Goal: Task Accomplishment & Management: Complete application form

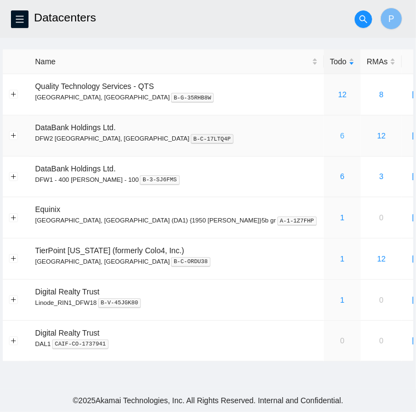
click at [341, 136] on link "6" at bounding box center [343, 135] width 4 height 9
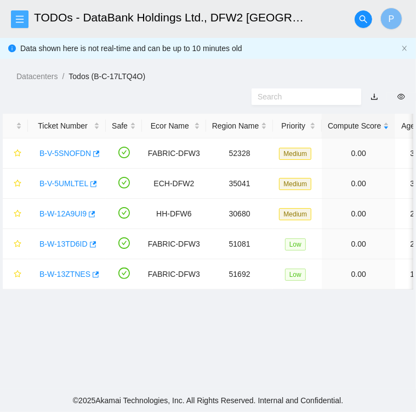
click at [24, 20] on span "menu" at bounding box center [20, 19] width 16 height 9
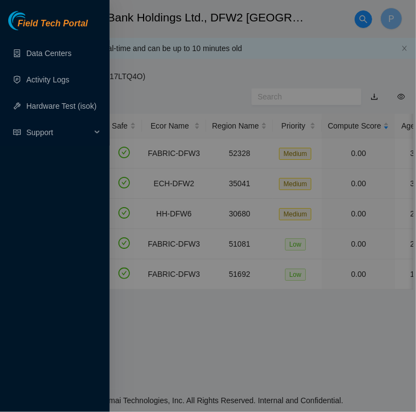
drag, startPoint x: 161, startPoint y: 53, endPoint x: 212, endPoint y: 60, distance: 52.0
click at [212, 60] on div at bounding box center [208, 206] width 416 height 412
click at [212, 60] on div "Field Tech Portal Data Centers Activity Logs Hardware Test (isok) Support" at bounding box center [208, 206] width 416 height 412
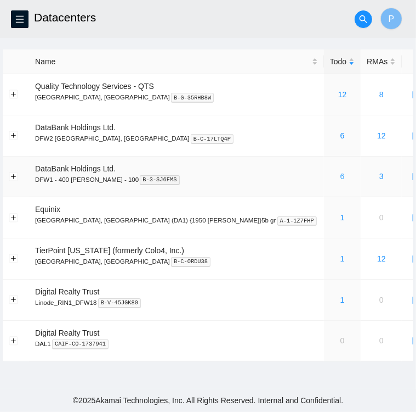
click at [341, 177] on link "6" at bounding box center [343, 176] width 4 height 9
click at [341, 133] on link "6" at bounding box center [343, 135] width 4 height 9
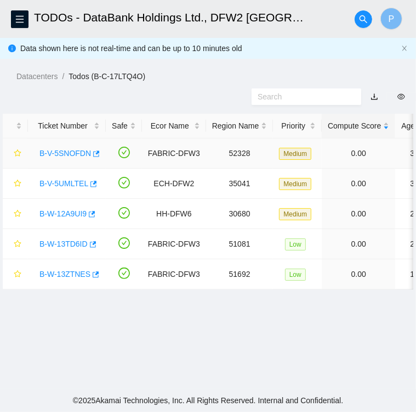
click at [82, 154] on link "B-V-5SNOFDN" at bounding box center [66, 153] width 52 height 9
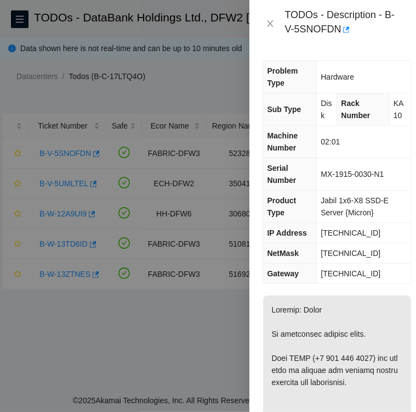
click at [122, 95] on div at bounding box center [208, 206] width 416 height 412
click at [74, 152] on div at bounding box center [208, 206] width 416 height 412
click at [270, 24] on icon "close" at bounding box center [271, 23] width 6 height 7
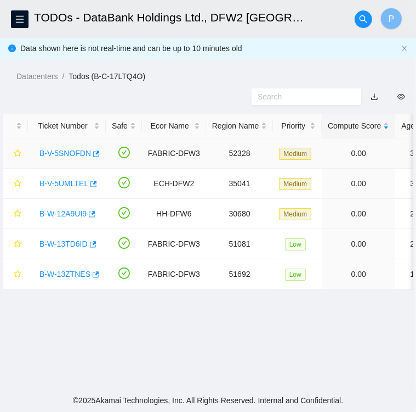
click at [103, 146] on td "B-V-5SNOFDN" at bounding box center [67, 153] width 78 height 30
click at [96, 150] on icon "button" at bounding box center [96, 154] width 8 height 8
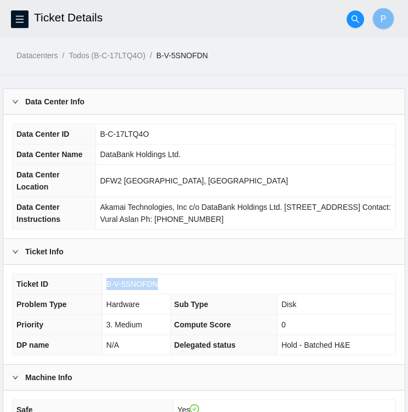
drag, startPoint x: 156, startPoint y: 280, endPoint x: 108, endPoint y: 279, distance: 48.3
click at [108, 279] on span "B-V-5SNOFDN" at bounding box center [132, 283] width 52 height 9
copy span "B-V-5SNOFDN"
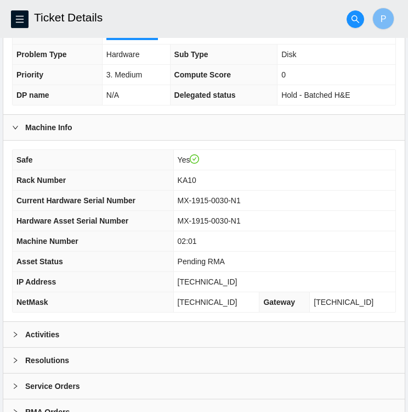
scroll to position [285, 0]
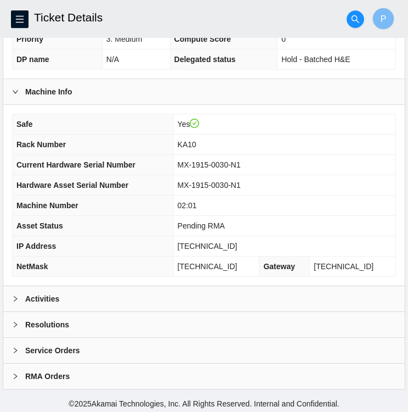
click at [19, 297] on div at bounding box center [18, 298] width 13 height 12
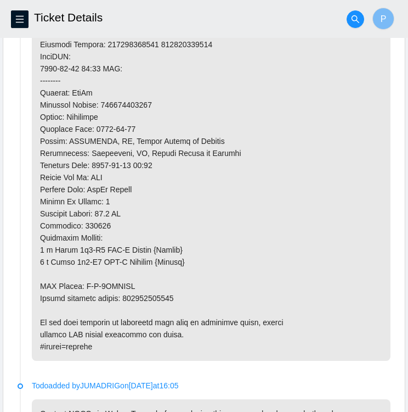
scroll to position [985, 0]
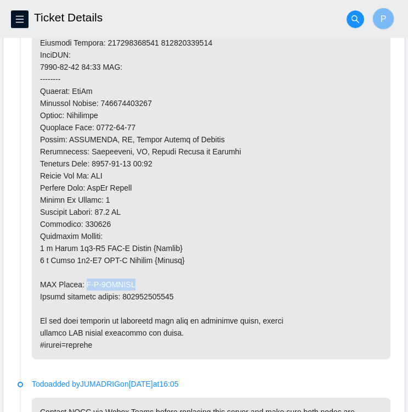
drag, startPoint x: 133, startPoint y: 292, endPoint x: 86, endPoint y: 296, distance: 47.9
click at [86, 296] on p at bounding box center [211, 0] width 359 height 717
copy p "B-V-5TWXPXY"
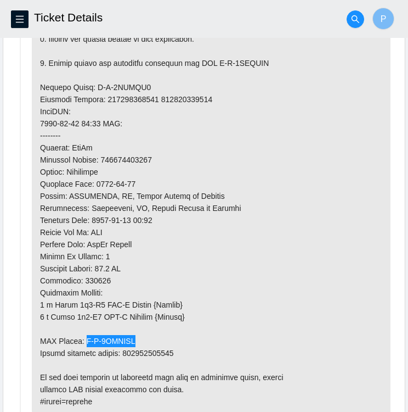
scroll to position [926, 0]
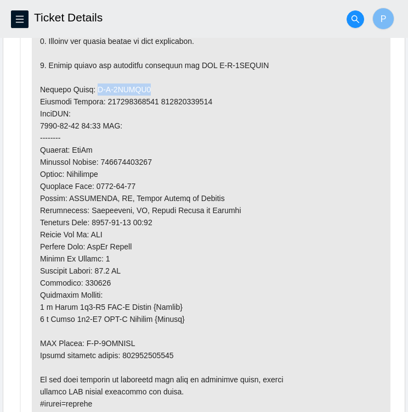
drag, startPoint x: 138, startPoint y: 97, endPoint x: 88, endPoint y: 95, distance: 50.0
click at [88, 95] on p at bounding box center [211, 59] width 359 height 717
copy p "B-V-5TWXPX5"
drag, startPoint x: 148, startPoint y: 166, endPoint x: 120, endPoint y: 165, distance: 28.5
click at [120, 165] on p at bounding box center [211, 59] width 359 height 717
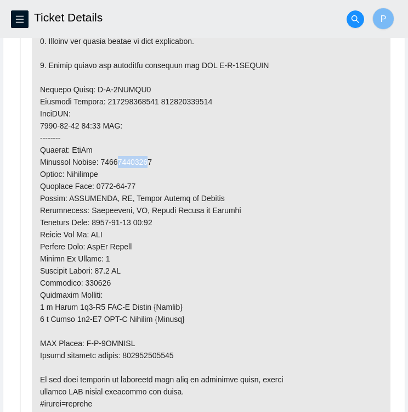
drag, startPoint x: 120, startPoint y: 165, endPoint x: 148, endPoint y: 167, distance: 28.6
click at [148, 167] on p at bounding box center [211, 59] width 359 height 717
drag, startPoint x: 155, startPoint y: 170, endPoint x: 103, endPoint y: 167, distance: 52.7
click at [103, 167] on p at bounding box center [211, 59] width 359 height 717
copy p "417328423742"
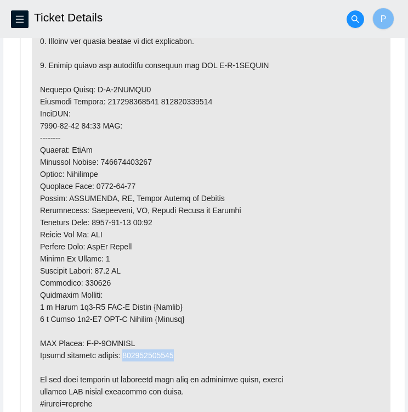
drag, startPoint x: 176, startPoint y: 361, endPoint x: 126, endPoint y: 362, distance: 49.9
click at [126, 362] on p at bounding box center [211, 59] width 359 height 717
copy p "417328423753"
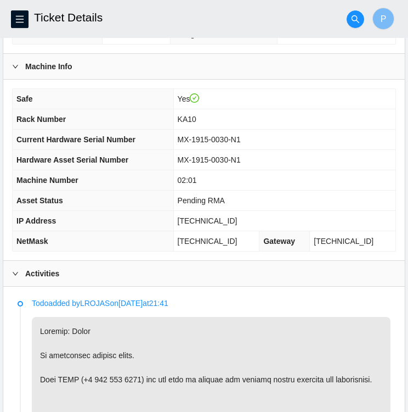
scroll to position [309, 0]
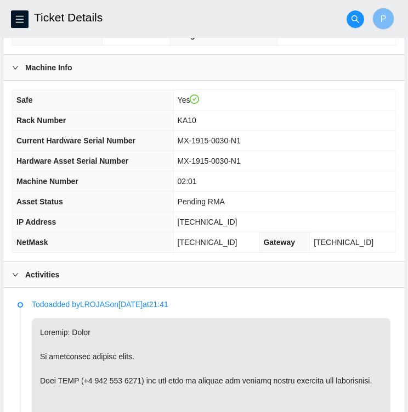
click at [241, 137] on span "MX-1915-0030-N1" at bounding box center [209, 140] width 63 height 9
drag, startPoint x: 253, startPoint y: 137, endPoint x: 191, endPoint y: 138, distance: 62.0
click at [191, 138] on span "MX-1915-0030-N1" at bounding box center [209, 140] width 63 height 9
copy span "MX-1915-0030-N1"
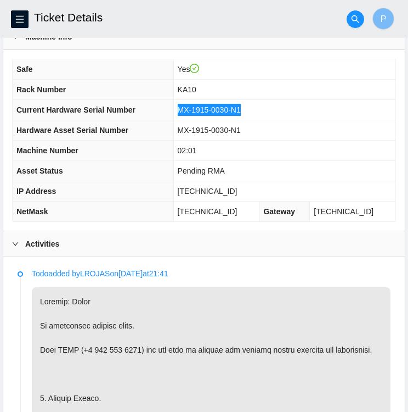
scroll to position [340, 0]
click at [336, 125] on td "MX-1915-0030-N1" at bounding box center [284, 130] width 222 height 20
click at [257, 108] on td "MX-1915-0030-N1" at bounding box center [284, 110] width 222 height 20
drag, startPoint x: 254, startPoint y: 107, endPoint x: 191, endPoint y: 108, distance: 62.6
click at [191, 108] on span "MX-1915-0030-N1" at bounding box center [209, 109] width 63 height 9
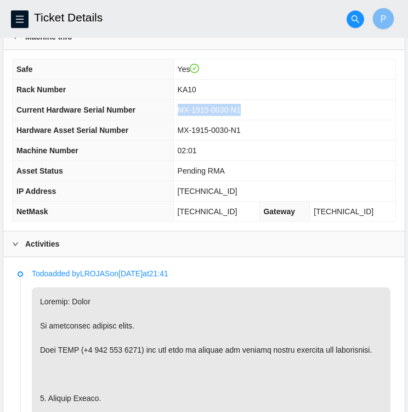
copy span "MX-1915-0030-N1"
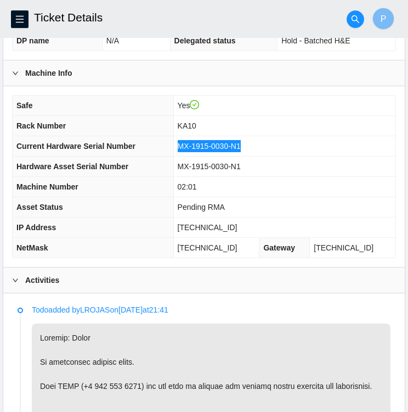
scroll to position [303, 0]
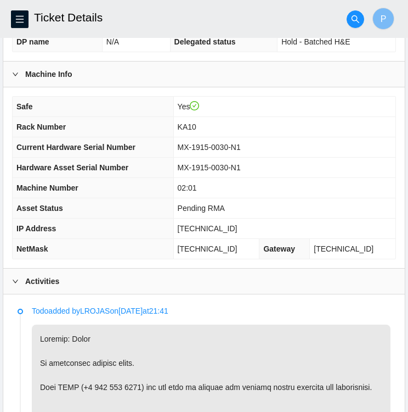
click at [396, 139] on div "Safe Yes Rack Number KA10 Current Hardware Serial Number MX-1915-0030-N1 Hardwa…" at bounding box center [204, 177] width 402 height 181
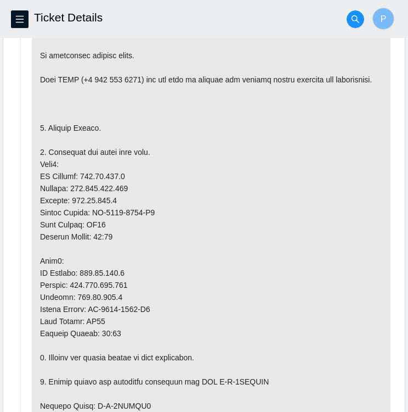
scroll to position [615, 0]
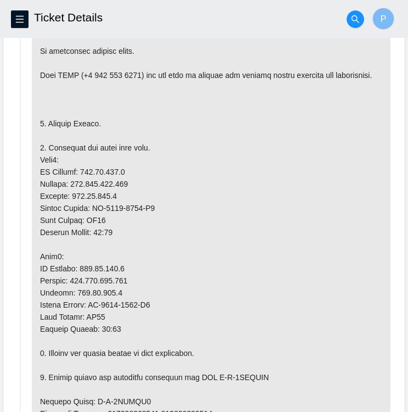
click at [101, 181] on p at bounding box center [211, 371] width 359 height 717
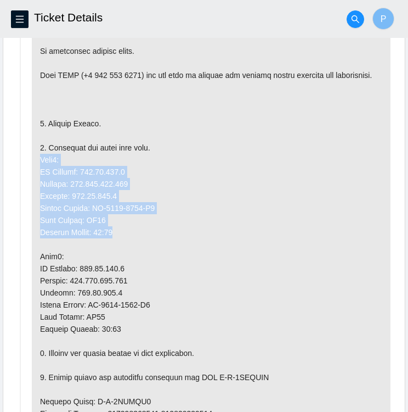
drag, startPoint x: 40, startPoint y: 167, endPoint x: 154, endPoint y: 238, distance: 134.3
click at [154, 238] on p at bounding box center [211, 371] width 359 height 717
copy p "Node0: IP Address: 184.25.238.6 Netmask: 255.255.255.192 Gateway: 184.25.238.1 …"
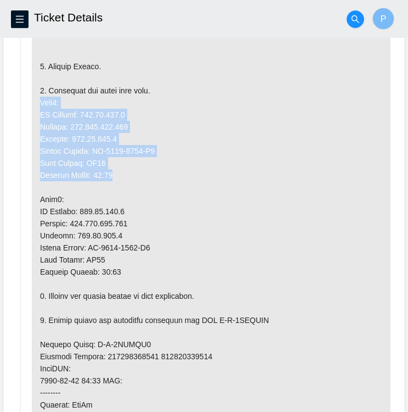
scroll to position [673, 0]
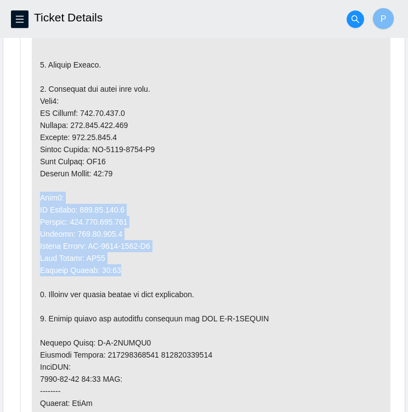
drag, startPoint x: 41, startPoint y: 204, endPoint x: 154, endPoint y: 275, distance: 133.7
click at [154, 275] on p at bounding box center [211, 312] width 359 height 717
copy p "Node1: IP Address: 184.25.238.7 Netmask: 255.255.255.192 Gateway: 184.25.238.1 …"
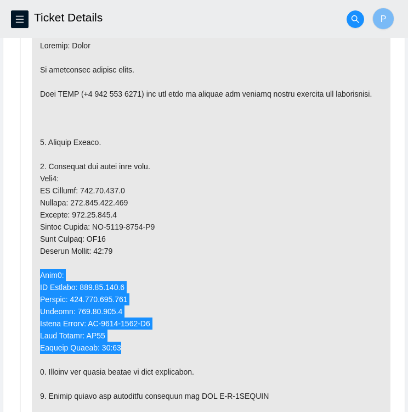
scroll to position [596, 0]
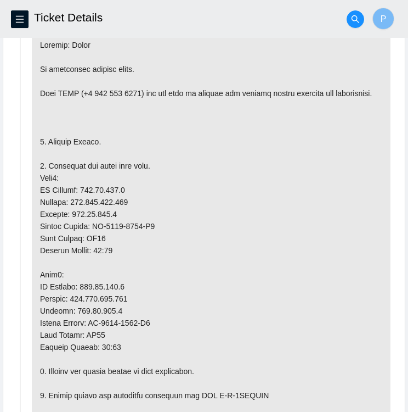
click at [237, 136] on p at bounding box center [211, 389] width 359 height 717
drag, startPoint x: 81, startPoint y: 292, endPoint x: 122, endPoint y: 292, distance: 41.2
click at [122, 292] on p at bounding box center [211, 389] width 359 height 717
copy p "184.25.238.7"
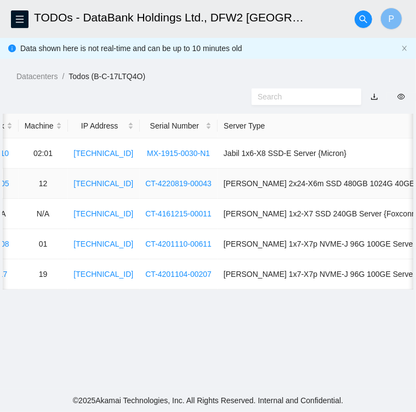
scroll to position [0, 511]
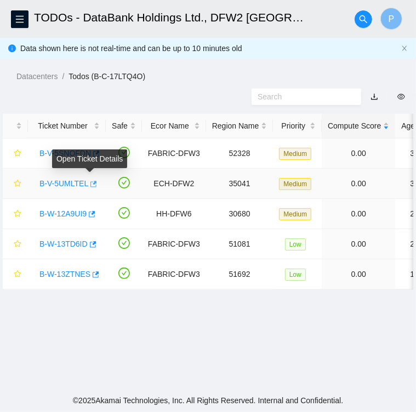
click at [89, 183] on icon "button" at bounding box center [93, 184] width 8 height 8
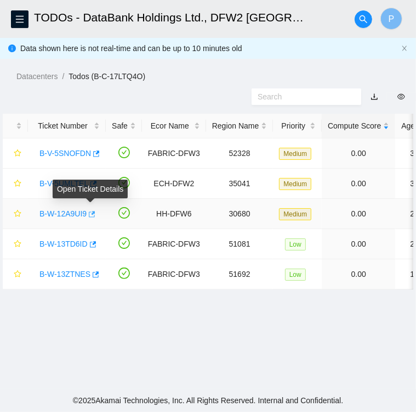
click at [90, 218] on span "button" at bounding box center [91, 214] width 8 height 9
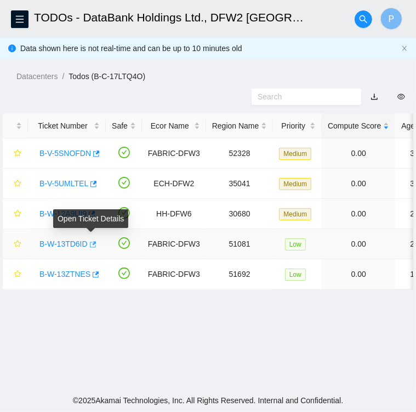
click at [90, 246] on icon "button" at bounding box center [92, 244] width 8 height 8
click at [64, 159] on div "B-V-5SNOFDN" at bounding box center [67, 153] width 66 height 18
click at [64, 156] on link "B-V-5SNOFDN" at bounding box center [66, 153] width 52 height 9
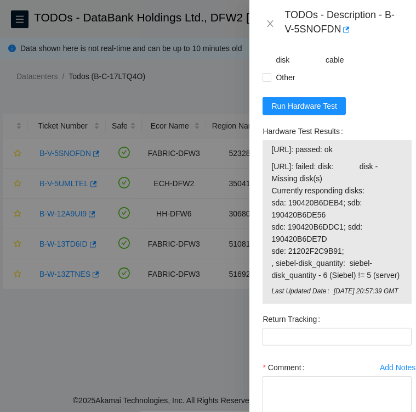
scroll to position [1316, 0]
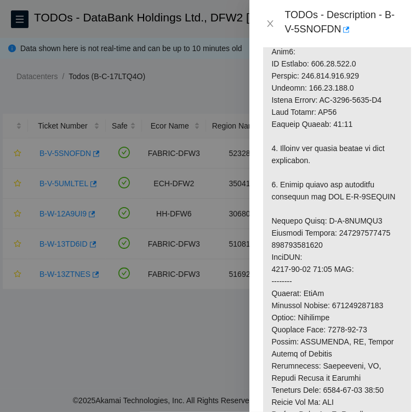
click at [363, 268] on p at bounding box center [337, 215] width 148 height 862
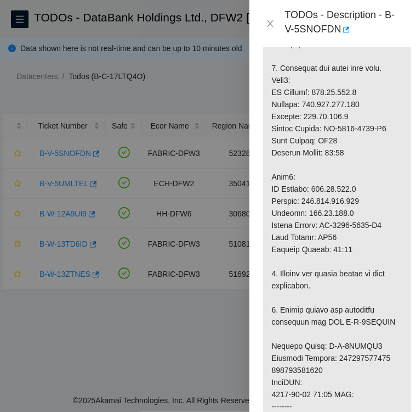
scroll to position [382, 0]
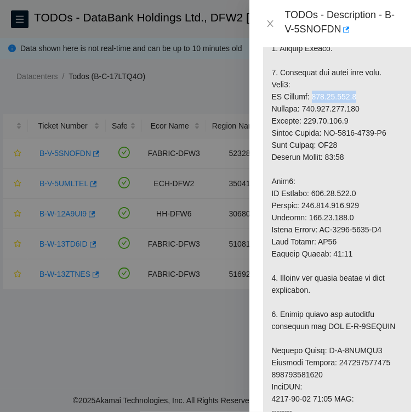
drag, startPoint x: 354, startPoint y: 97, endPoint x: 311, endPoint y: 90, distance: 43.8
click at [311, 90] on p at bounding box center [337, 344] width 148 height 862
copy p "[TECHNICAL_ID]"
click at [274, 25] on icon "close" at bounding box center [270, 23] width 9 height 9
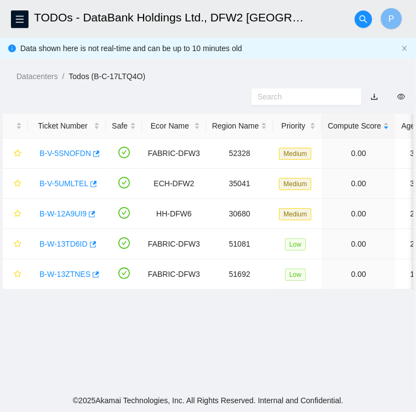
scroll to position [296, 0]
click at [15, 18] on span "menu" at bounding box center [20, 19] width 16 height 9
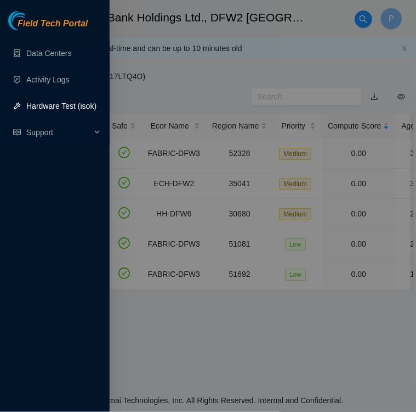
click at [44, 105] on link "Hardware Test (isok)" at bounding box center [61, 106] width 70 height 9
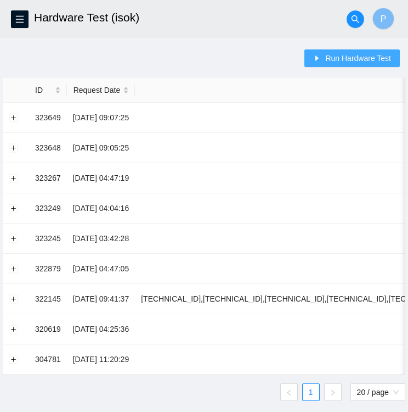
click at [347, 59] on span "Run Hardware Test" at bounding box center [358, 58] width 66 height 12
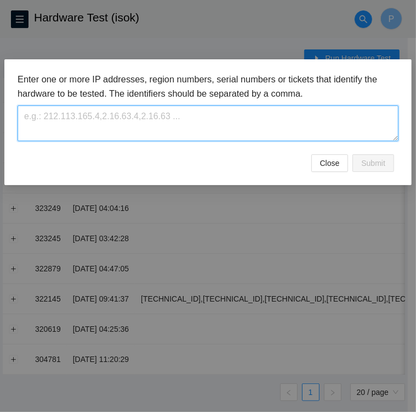
click at [184, 121] on textarea at bounding box center [208, 123] width 381 height 36
paste textarea "184.25.238.6"
type textarea "184.25.238.6"
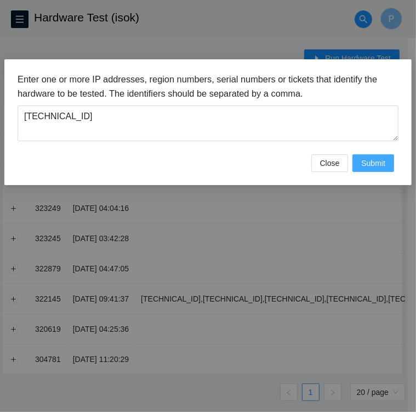
click at [378, 164] on span "Submit" at bounding box center [374, 163] width 24 height 12
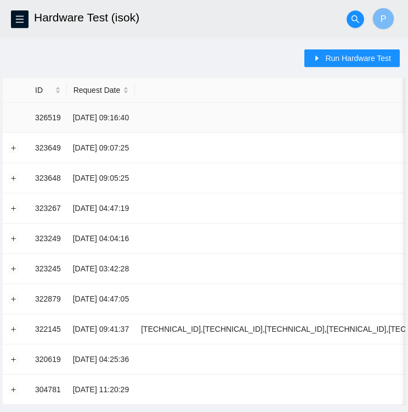
click at [46, 116] on td "326519" at bounding box center [48, 118] width 38 height 30
click at [19, 120] on td at bounding box center [16, 118] width 26 height 30
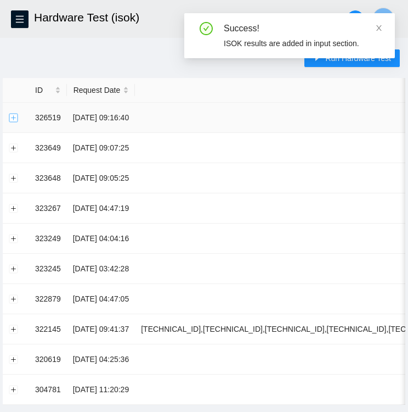
click at [11, 117] on button "Expand row" at bounding box center [13, 117] width 9 height 9
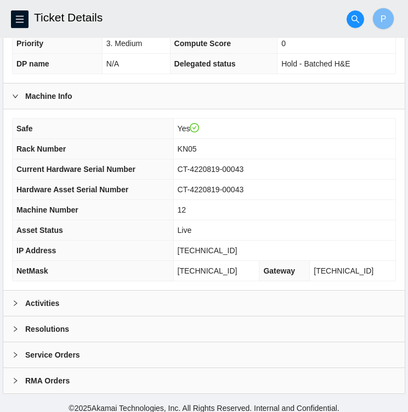
scroll to position [283, 0]
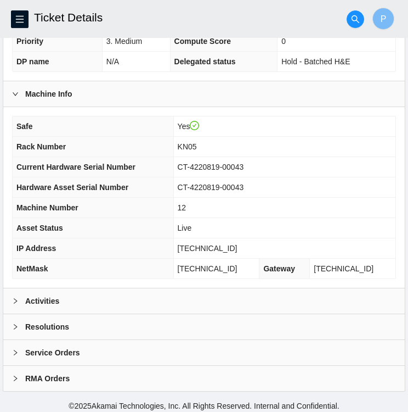
click at [169, 294] on div "Activities" at bounding box center [204, 300] width 402 height 25
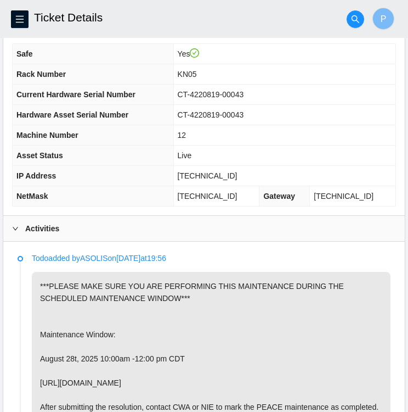
scroll to position [359, 0]
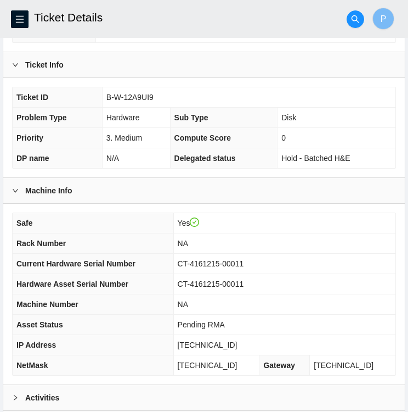
scroll to position [285, 0]
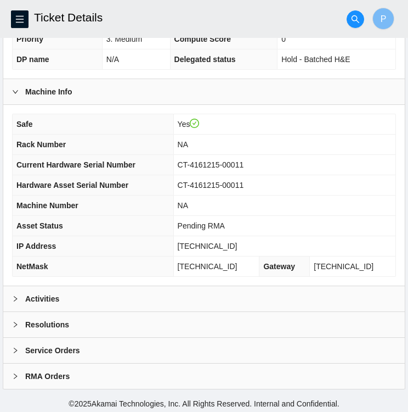
click at [24, 298] on div at bounding box center [18, 298] width 13 height 12
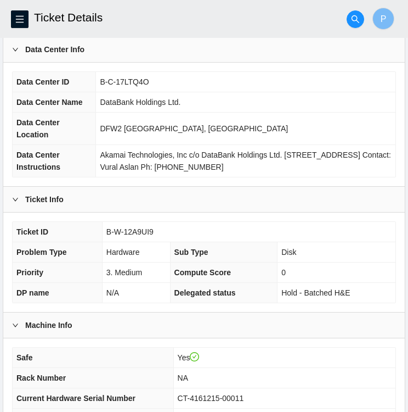
scroll to position [0, 0]
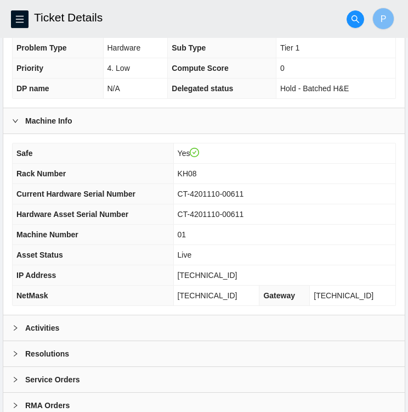
scroll to position [263, 0]
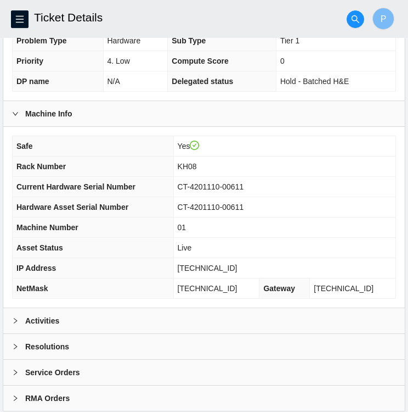
click at [48, 325] on div "Activities" at bounding box center [204, 320] width 402 height 25
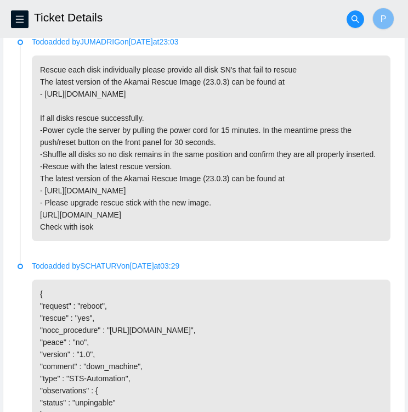
scroll to position [571, 0]
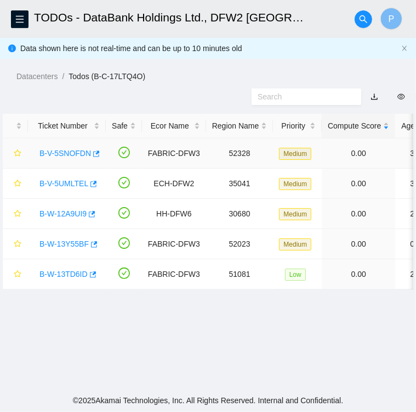
click at [76, 153] on link "B-V-5SNOFDN" at bounding box center [66, 153] width 52 height 9
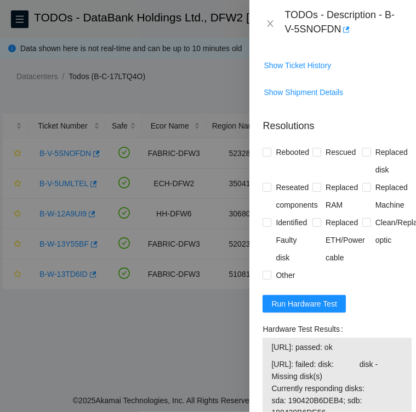
scroll to position [1130, 0]
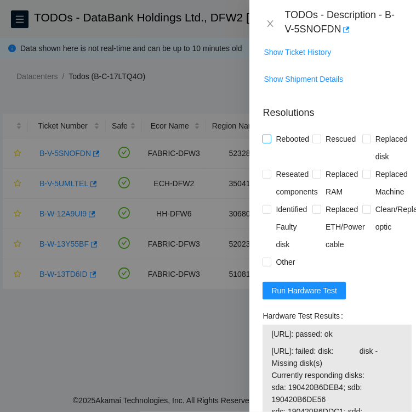
click at [267, 145] on label "Rebooted" at bounding box center [288, 139] width 51 height 18
click at [267, 142] on input "Rebooted" at bounding box center [267, 138] width 8 height 8
checkbox input "true"
click at [316, 137] on input "Rescued" at bounding box center [317, 138] width 8 height 8
checkbox input "true"
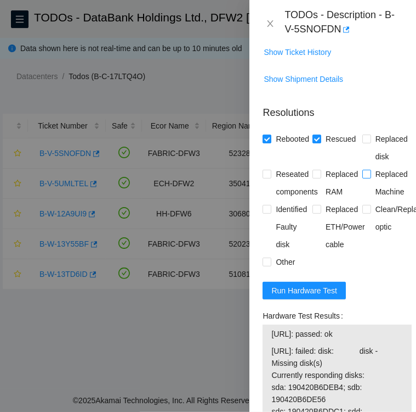
click at [363, 173] on input "Replaced Machine" at bounding box center [367, 174] width 8 height 8
checkbox input "true"
click at [313, 207] on input "Replaced ETH/Power cable" at bounding box center [317, 209] width 8 height 8
checkbox input "true"
click at [271, 260] on span at bounding box center [267, 261] width 9 height 9
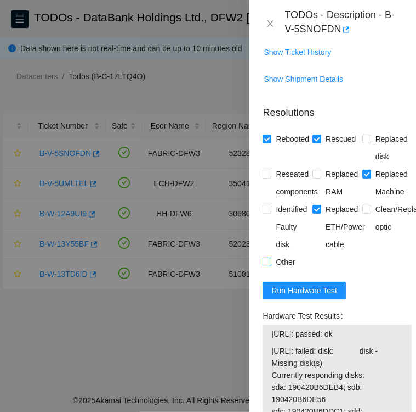
click at [271, 260] on input "Other" at bounding box center [267, 261] width 8 height 8
checkbox input "true"
click at [316, 207] on input "Replaced ETH/Power cable" at bounding box center [317, 209] width 8 height 8
click at [316, 210] on input "Replaced ETH/Power cable" at bounding box center [317, 209] width 8 height 8
checkbox input "true"
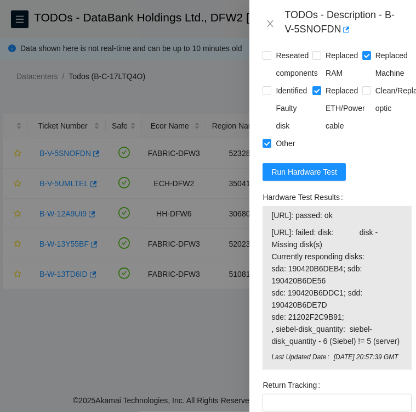
scroll to position [1247, 0]
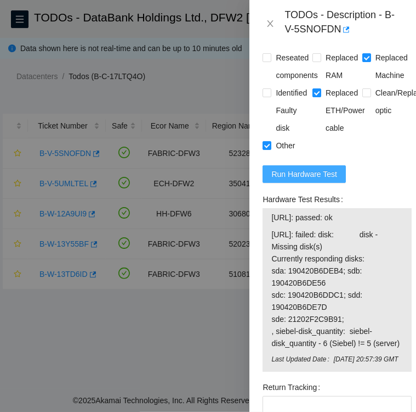
click at [284, 172] on span "Run Hardware Test" at bounding box center [305, 174] width 66 height 12
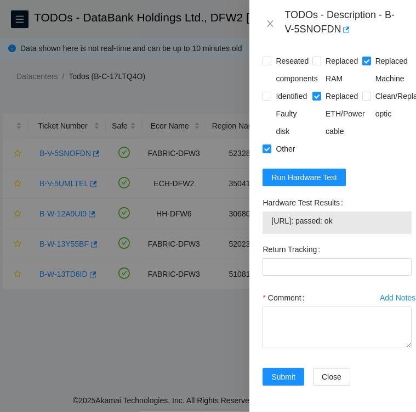
click at [356, 219] on span "184.25.238.7: passed: ok" at bounding box center [338, 221] width 132 height 12
drag, startPoint x: 314, startPoint y: 203, endPoint x: 261, endPoint y: 202, distance: 52.7
click at [261, 202] on div "Hardware Test Results 184.25.238.7: passed: ok" at bounding box center [337, 217] width 158 height 47
copy tbody "184.25.238.7"
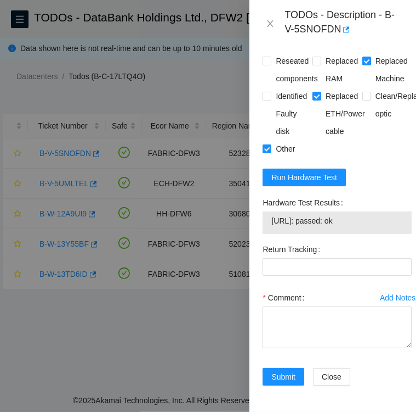
click at [16, 16] on div at bounding box center [208, 206] width 416 height 412
drag, startPoint x: 26, startPoint y: 19, endPoint x: 271, endPoint y: 24, distance: 245.3
click at [271, 24] on div "TODOs - Description - B-V-5SNOFDN Problem Type Hardware Sub Type Disk Rack Numb…" at bounding box center [208, 206] width 416 height 412
click at [271, 24] on icon "close" at bounding box center [270, 23] width 9 height 9
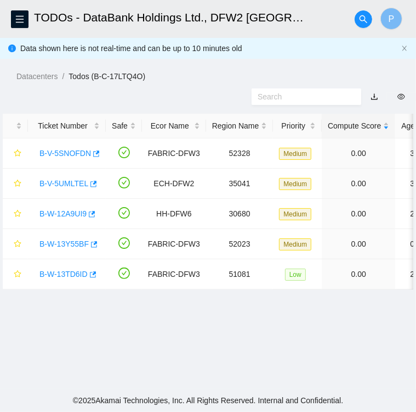
scroll to position [283, 0]
click at [18, 25] on button "button" at bounding box center [20, 19] width 18 height 18
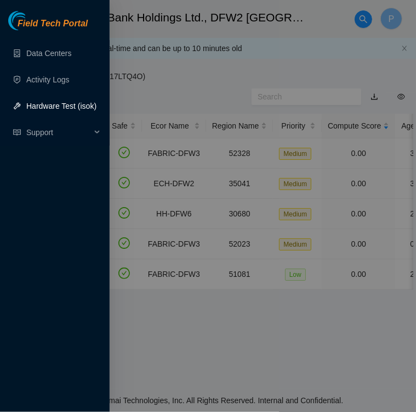
click at [42, 108] on link "Hardware Test (isok)" at bounding box center [61, 106] width 70 height 9
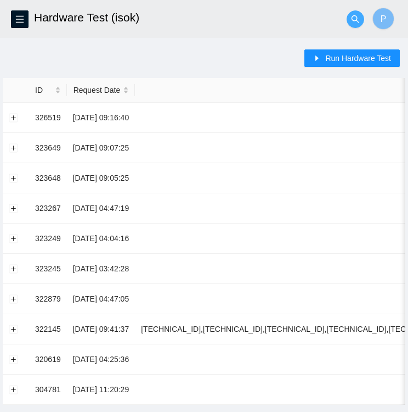
click at [358, 20] on icon "search" at bounding box center [355, 19] width 9 height 9
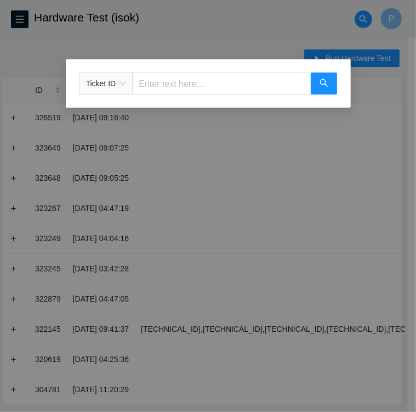
click at [364, 72] on div "Ticket ID" at bounding box center [208, 206] width 416 height 412
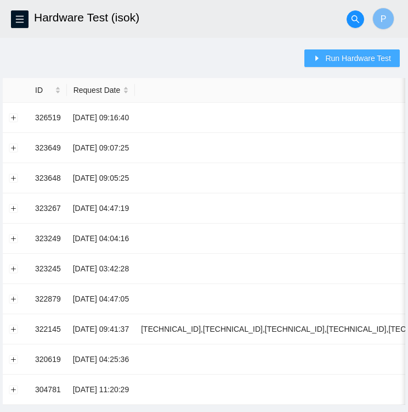
click at [357, 54] on span "Run Hardware Test" at bounding box center [358, 58] width 66 height 12
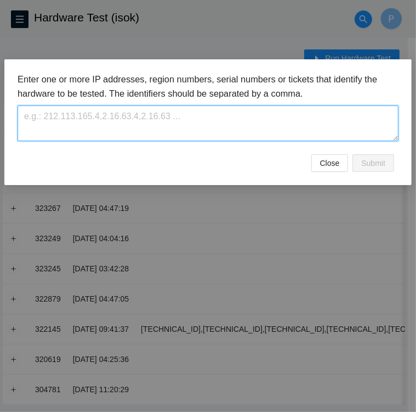
click at [184, 117] on textarea at bounding box center [208, 123] width 381 height 36
paste textarea "184.25.238.7"
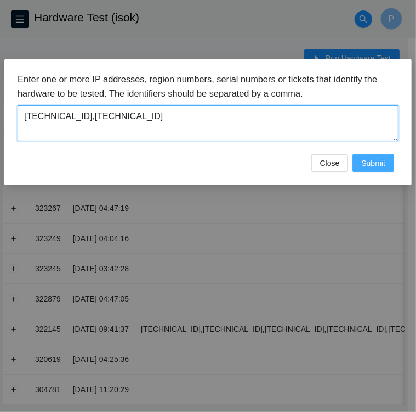
type textarea "184.25.238.7,184.25.238.6"
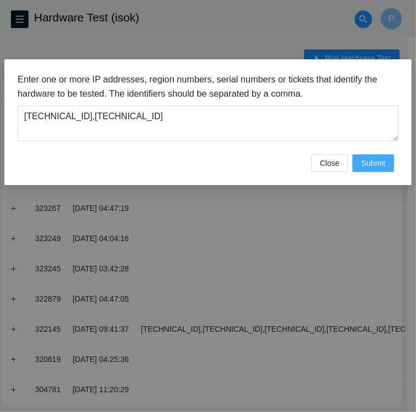
click at [378, 164] on span "Submit" at bounding box center [374, 163] width 24 height 12
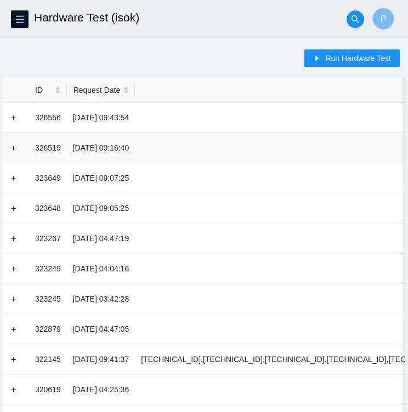
click at [15, 117] on button "Expand row" at bounding box center [13, 117] width 9 height 9
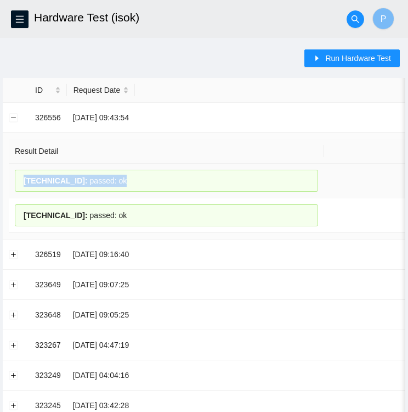
drag, startPoint x: 24, startPoint y: 178, endPoint x: 110, endPoint y: 185, distance: 85.9
click at [110, 185] on div "184.25.238.6 : passed: ok" at bounding box center [166, 181] width 303 height 22
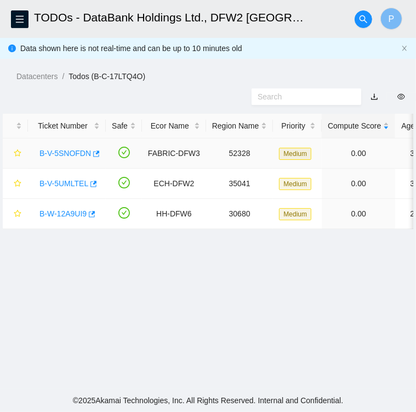
click at [71, 154] on link "B-V-5SNOFDN" at bounding box center [66, 153] width 52 height 9
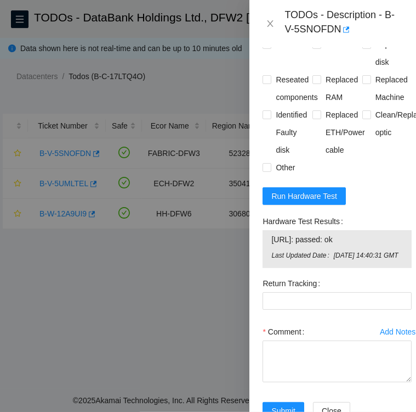
scroll to position [1225, 0]
click at [305, 194] on span "Run Hardware Test" at bounding box center [305, 196] width 66 height 12
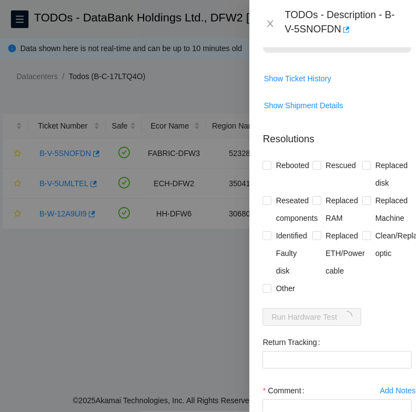
scroll to position [1105, 0]
click at [267, 162] on input "Rebooted" at bounding box center [267, 164] width 8 height 8
checkbox input "true"
click at [322, 163] on span "Rescued" at bounding box center [341, 165] width 39 height 18
click at [319, 163] on input "Rescued" at bounding box center [317, 164] width 8 height 8
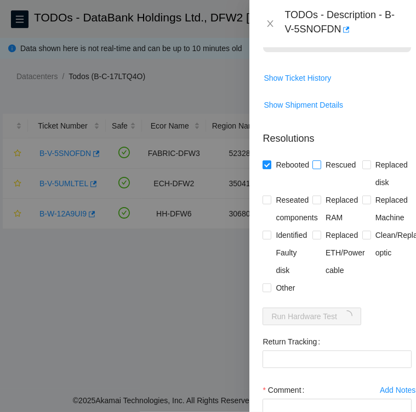
checkbox input "true"
click at [363, 199] on input "Replaced Machine" at bounding box center [367, 199] width 8 height 8
checkbox input "true"
click at [313, 231] on input "Replaced ETH/Power cable" at bounding box center [317, 234] width 8 height 8
checkbox input "true"
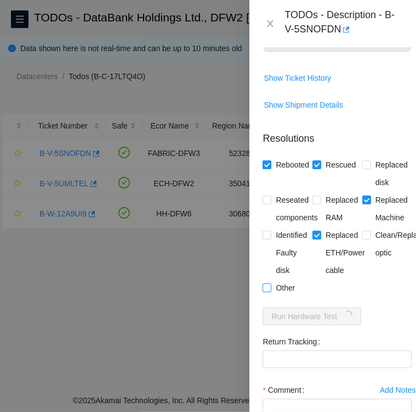
click at [267, 286] on input "Other" at bounding box center [267, 287] width 8 height 8
checkbox input "true"
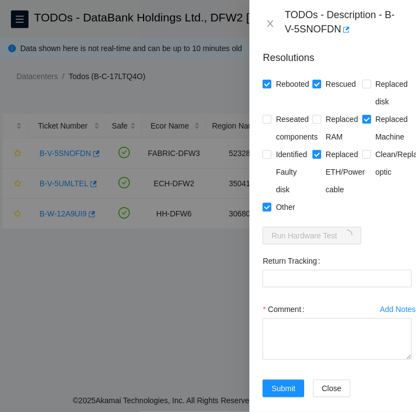
scroll to position [1186, 0]
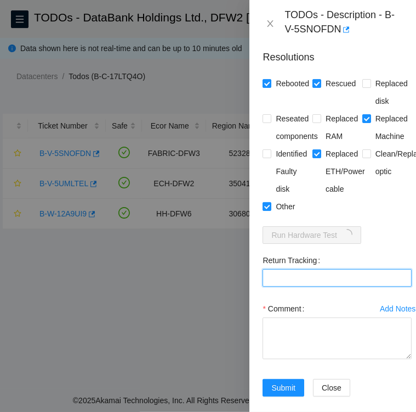
click at [322, 273] on Tracking "Return Tracking" at bounding box center [337, 278] width 149 height 18
paste Tracking "417328423753"
type Tracking "417328423753"
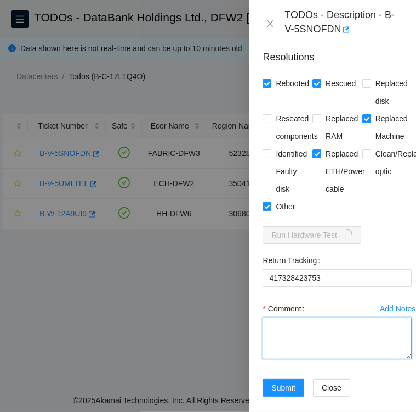
click at [306, 326] on textarea "Comment" at bounding box center [337, 338] width 149 height 42
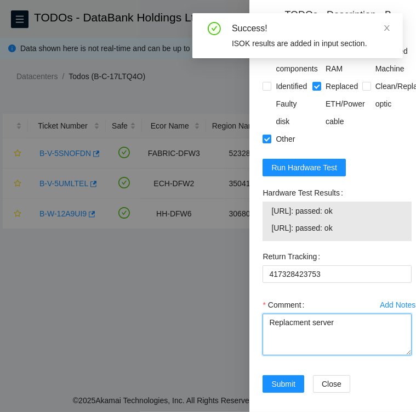
scroll to position [1253, 0]
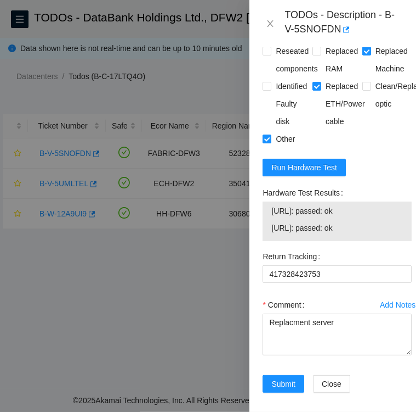
click at [271, 207] on div "184.25.238.6: passed: ok 184.25.238.7: passed: ok" at bounding box center [337, 221] width 149 height 40
drag, startPoint x: 274, startPoint y: 208, endPoint x: 353, endPoint y: 211, distance: 79.1
click at [353, 211] on span "184.25.238.6: passed: ok" at bounding box center [338, 211] width 132 height 12
copy span "184.25.238.6: passed: ok"
click at [370, 224] on span "184.25.238.7: passed: ok" at bounding box center [338, 228] width 132 height 12
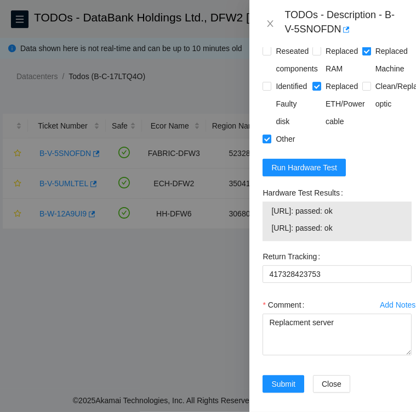
drag, startPoint x: 351, startPoint y: 227, endPoint x: 325, endPoint y: 226, distance: 25.8
click at [325, 226] on span "184.25.238.7: passed: ok" at bounding box center [338, 228] width 132 height 12
drag, startPoint x: 325, startPoint y: 226, endPoint x: 362, endPoint y: 227, distance: 36.8
click at [362, 227] on div "184.25.238.6: passed: ok 184.25.238.7: passed: ok" at bounding box center [337, 221] width 149 height 40
click at [362, 227] on span "184.25.238.7: passed: ok" at bounding box center [338, 228] width 132 height 12
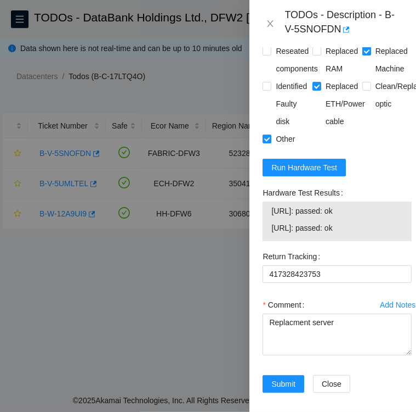
click at [362, 227] on span "184.25.238.7: passed: ok" at bounding box center [338, 228] width 132 height 12
drag, startPoint x: 362, startPoint y: 227, endPoint x: 352, endPoint y: 227, distance: 9.9
click at [352, 227] on span "184.25.238.7: passed: ok" at bounding box center [338, 228] width 132 height 12
drag, startPoint x: 352, startPoint y: 227, endPoint x: 266, endPoint y: 224, distance: 86.7
click at [266, 224] on div "184.25.238.6: passed: ok 184.25.238.7: passed: ok" at bounding box center [337, 221] width 149 height 40
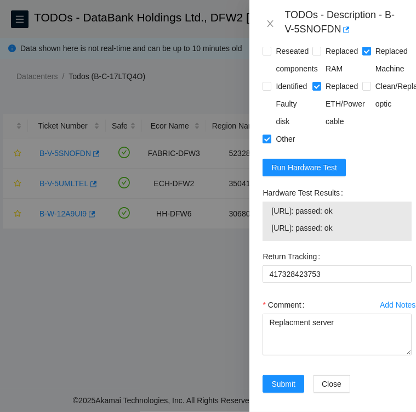
drag, startPoint x: 352, startPoint y: 227, endPoint x: 274, endPoint y: 227, distance: 77.9
click at [274, 227] on span "184.25.238.7: passed: ok" at bounding box center [338, 228] width 132 height 12
copy span "184.25.238.7: passed: ok"
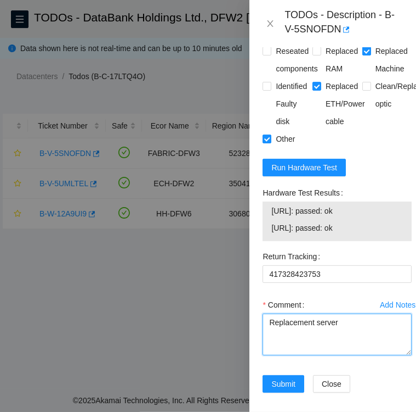
click at [352, 319] on textarea "Replacement server" at bounding box center [337, 334] width 149 height 42
click at [356, 324] on textarea "Replacement server SN" at bounding box center [337, 334] width 149 height 42
paste textarea "MX-243-0091"
click at [349, 321] on textarea "Replacement server SN; MX-243-0091" at bounding box center [337, 334] width 149 height 42
click at [334, 321] on textarea "Replacement server SN: MX-243-0091" at bounding box center [337, 334] width 149 height 42
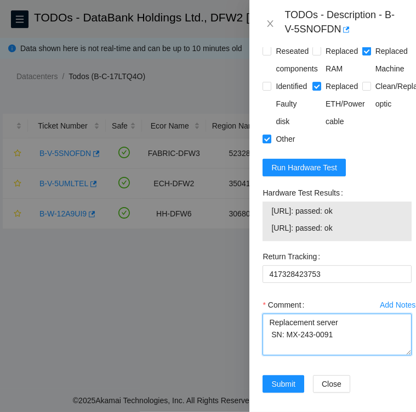
click at [337, 331] on textarea "Replacement server SN: MX-243-0091" at bounding box center [337, 334] width 149 height 42
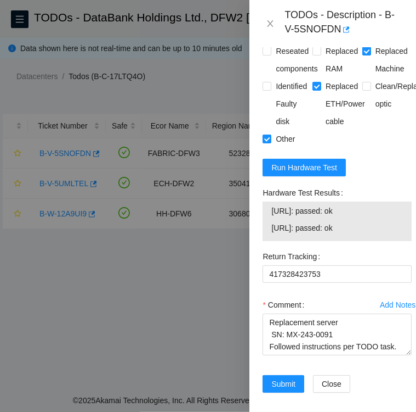
drag, startPoint x: 275, startPoint y: 210, endPoint x: 359, endPoint y: 216, distance: 84.2
click at [359, 216] on td "184.25.238.6: passed: ok" at bounding box center [337, 212] width 133 height 17
click at [268, 210] on div "184.25.238.6: passed: ok 184.25.238.7: passed: ok" at bounding box center [337, 221] width 149 height 40
drag, startPoint x: 268, startPoint y: 209, endPoint x: 294, endPoint y: 210, distance: 25.8
click at [294, 210] on div "184.25.238.6: passed: ok 184.25.238.7: passed: ok" at bounding box center [337, 221] width 149 height 40
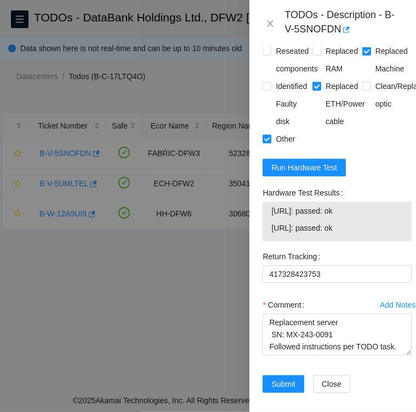
drag, startPoint x: 294, startPoint y: 210, endPoint x: 258, endPoint y: 189, distance: 41.6
click at [258, 189] on div "Problem Type Hardware Sub Type Disk Rack Number N/A Machine Number N/A Serial N…" at bounding box center [338, 229] width 176 height 364
drag, startPoint x: 258, startPoint y: 189, endPoint x: 359, endPoint y: 227, distance: 107.3
click at [359, 227] on div "Hardware Test Results 184.25.238.6: passed: ok 184.25.238.7: passed: ok" at bounding box center [337, 216] width 158 height 64
copy div "Hardware Test Results 184.25.238.6: passed: ok 184.25.238.7: passed: ok"
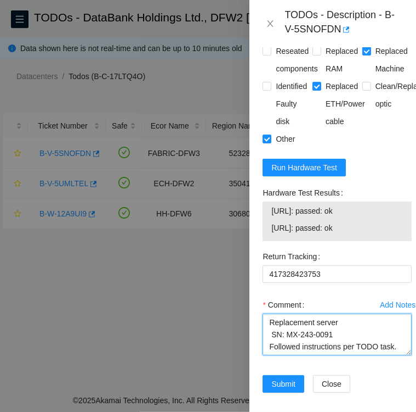
click at [316, 341] on textarea "Replacement server SN: MX-243-0091 Followed instructions per TODO task." at bounding box center [337, 334] width 149 height 42
paste textarea "Hardware Test Results 184.25.238.6: passed: ok 184.25.238.7: passed: ok"
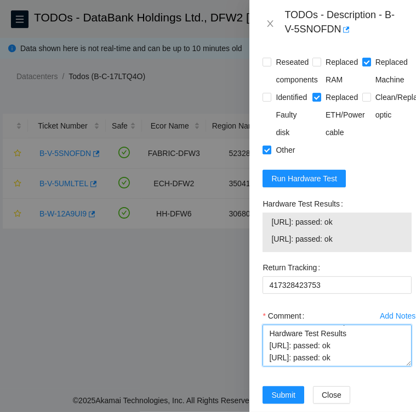
scroll to position [1276, 0]
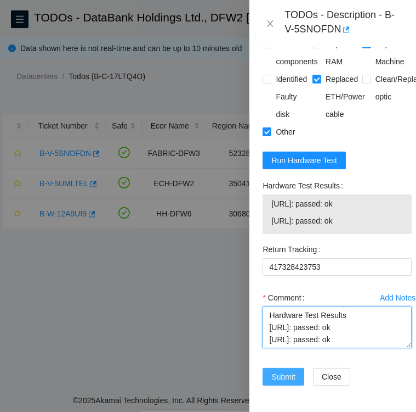
type textarea "Replacement server SN: MX-243-0091 Followed instructions per TODO task. Hardwar…"
click at [282, 370] on span "Submit" at bounding box center [284, 376] width 24 height 12
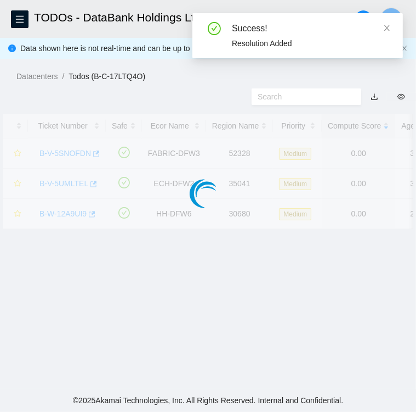
scroll to position [284, 0]
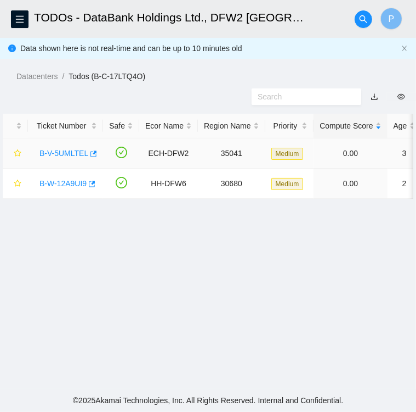
click at [67, 154] on link "B-V-5UMLTEL" at bounding box center [64, 153] width 49 height 9
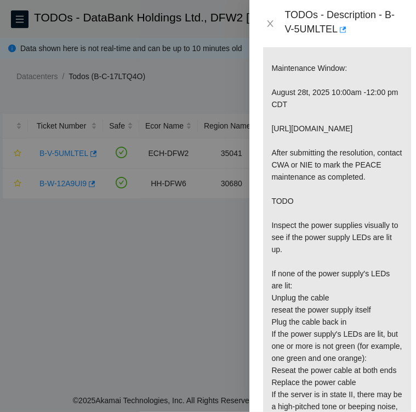
scroll to position [338, 0]
click at [71, 230] on div at bounding box center [208, 206] width 416 height 412
click at [57, 184] on div at bounding box center [208, 206] width 416 height 412
click at [272, 22] on icon "close" at bounding box center [270, 23] width 9 height 9
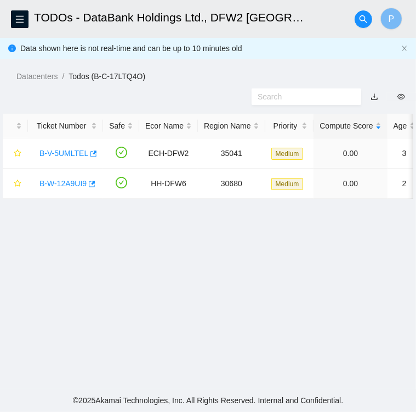
scroll to position [254, 0]
click at [54, 182] on link "B-W-12A9UI9" at bounding box center [63, 183] width 47 height 9
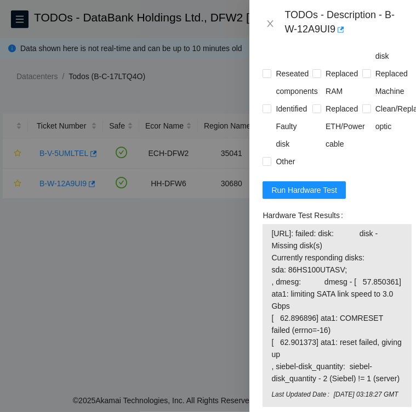
scroll to position [444, 0]
